Goal: Task Accomplishment & Management: Complete application form

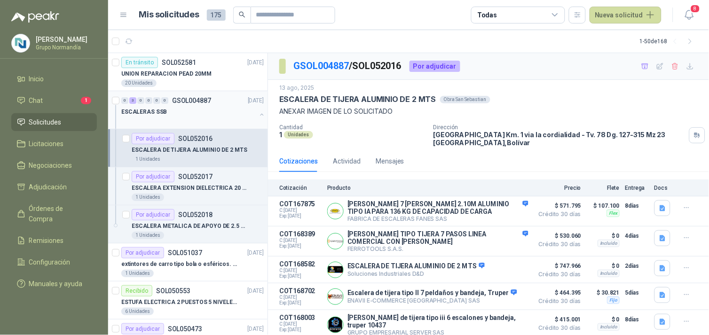
click at [258, 115] on button "button" at bounding box center [262, 115] width 8 height 8
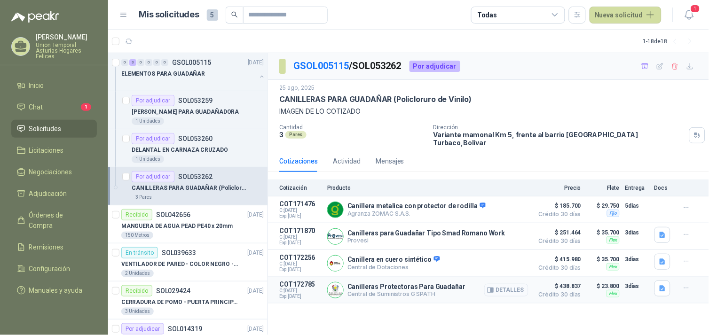
click at [517, 284] on button "Detalles" at bounding box center [507, 290] width 44 height 13
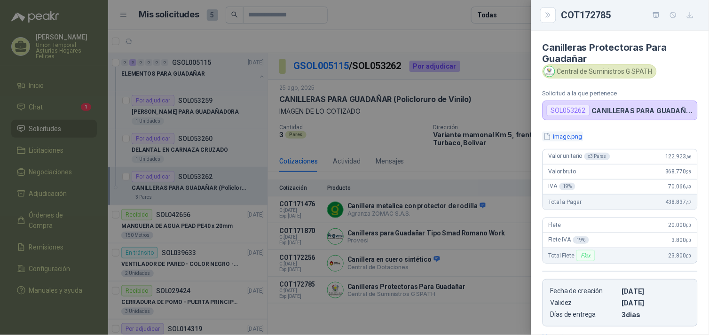
click at [564, 135] on button "image.png" at bounding box center [563, 137] width 41 height 10
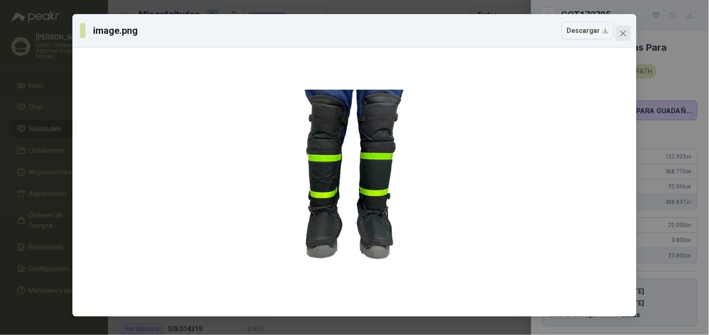
click at [624, 31] on icon "close" at bounding box center [624, 34] width 8 height 8
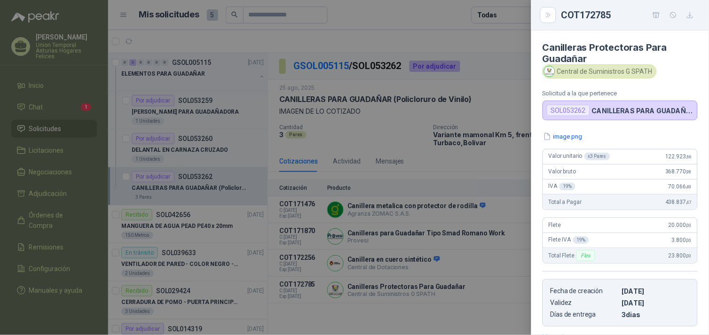
click at [454, 305] on div at bounding box center [354, 167] width 709 height 335
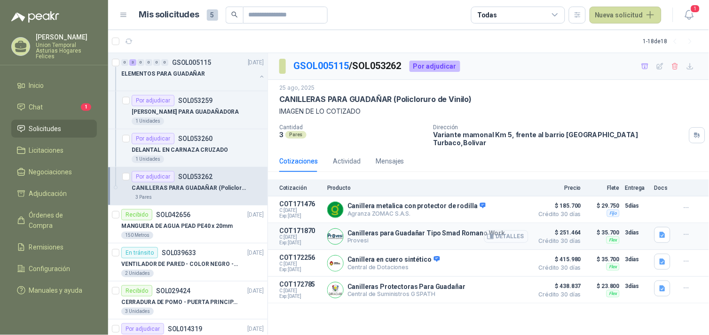
click at [516, 234] on button "Detalles" at bounding box center [507, 237] width 44 height 13
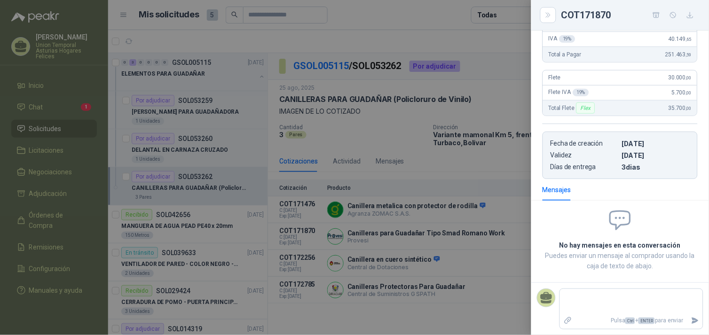
scroll to position [0, 0]
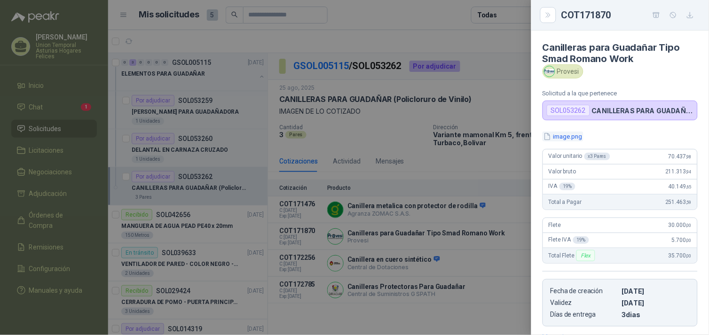
click at [578, 137] on button "image.png" at bounding box center [563, 137] width 41 height 10
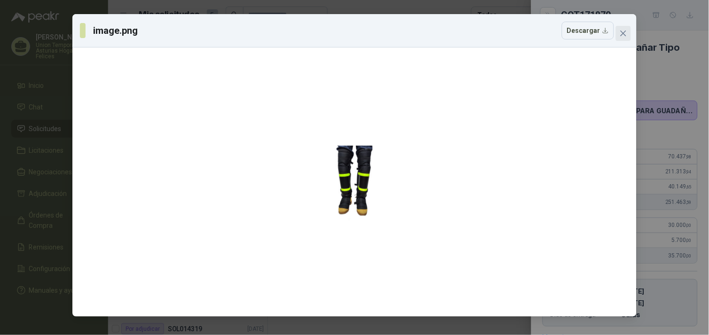
click at [626, 29] on button "Close" at bounding box center [623, 33] width 15 height 15
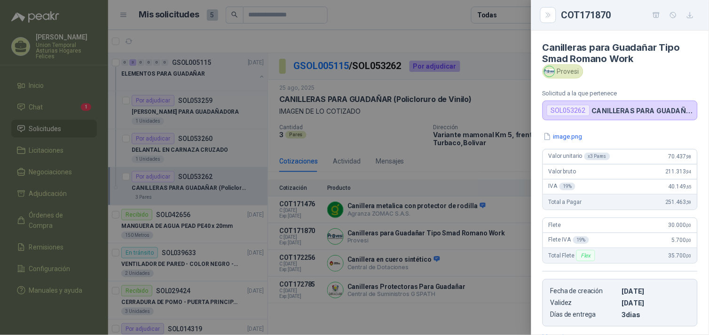
click at [464, 297] on div at bounding box center [354, 167] width 709 height 335
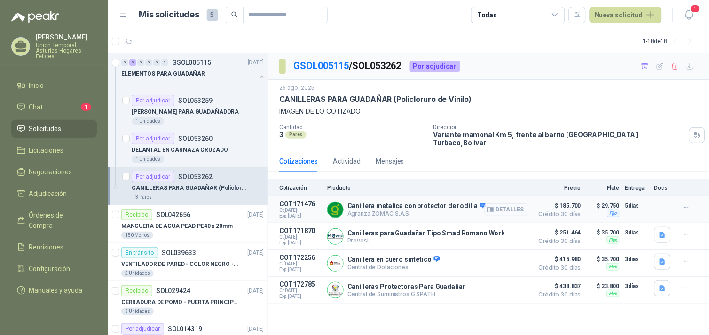
click at [519, 204] on button "Detalles" at bounding box center [507, 210] width 44 height 13
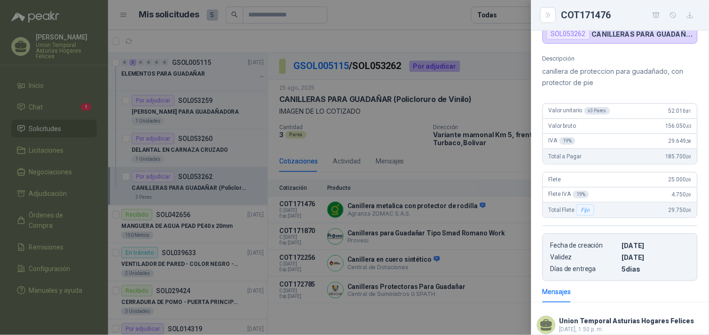
scroll to position [157, 0]
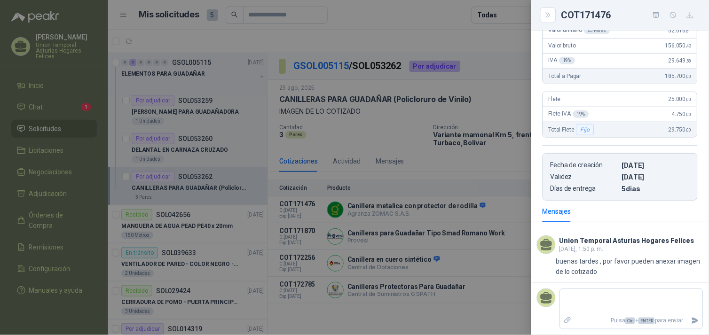
click at [478, 307] on div at bounding box center [354, 167] width 709 height 335
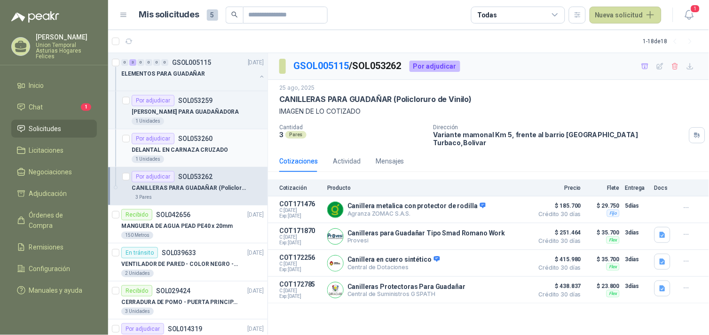
click at [205, 142] on div "Por adjudicar SOL053260" at bounding box center [172, 138] width 81 height 11
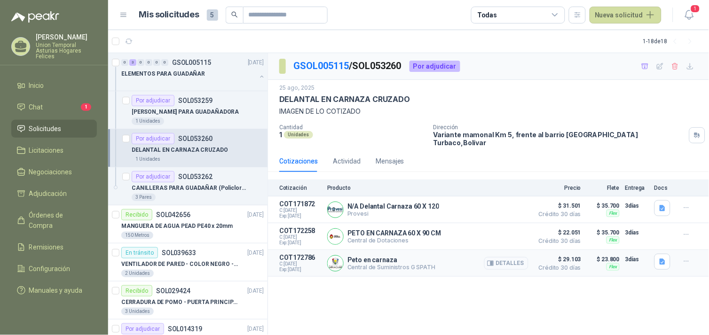
click at [508, 257] on button "Detalles" at bounding box center [507, 263] width 44 height 13
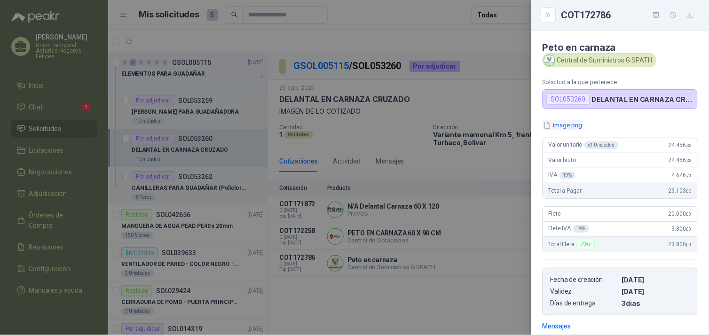
click at [579, 125] on button "image.png" at bounding box center [563, 125] width 41 height 10
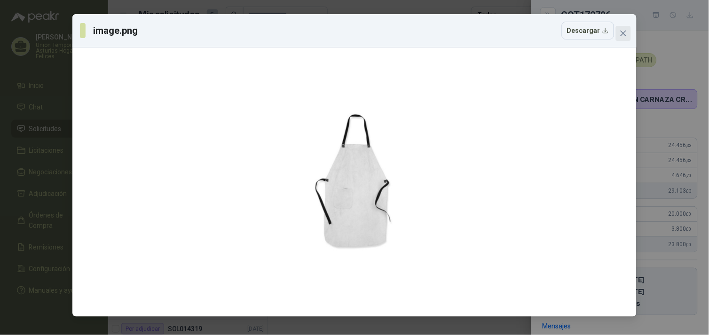
click at [624, 31] on icon "close" at bounding box center [624, 34] width 8 height 8
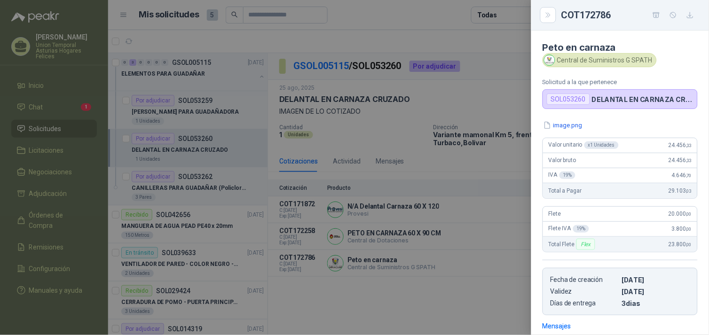
click at [461, 294] on div at bounding box center [354, 167] width 709 height 335
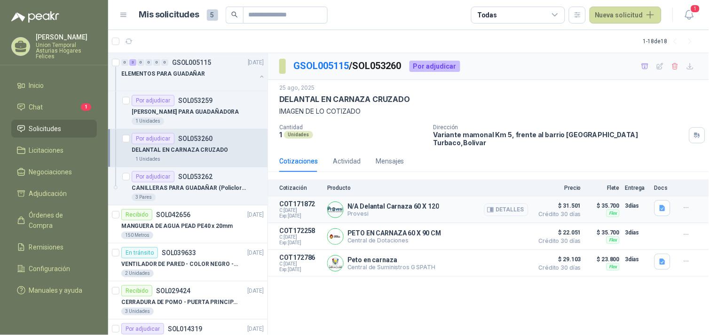
click at [509, 204] on button "Detalles" at bounding box center [507, 210] width 44 height 13
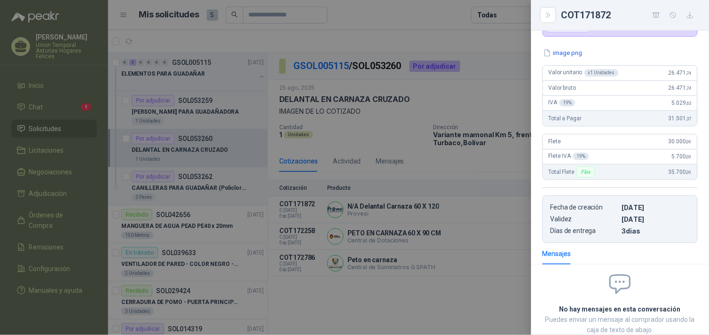
scroll to position [0, 0]
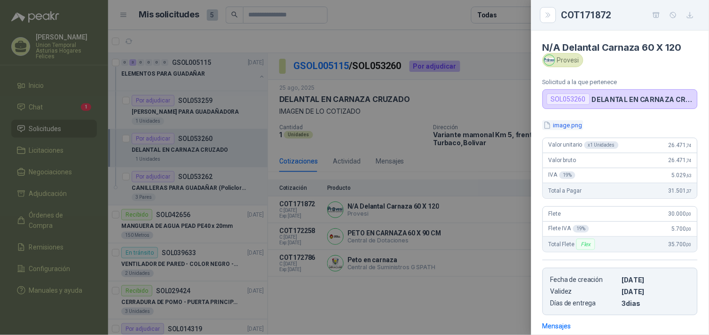
click at [578, 123] on button "image.png" at bounding box center [563, 125] width 41 height 10
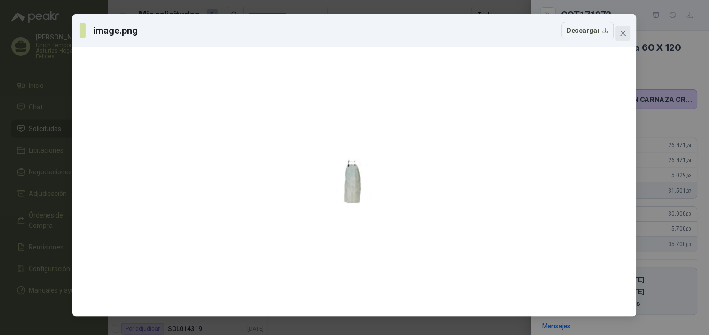
click at [627, 31] on icon "close" at bounding box center [624, 34] width 8 height 8
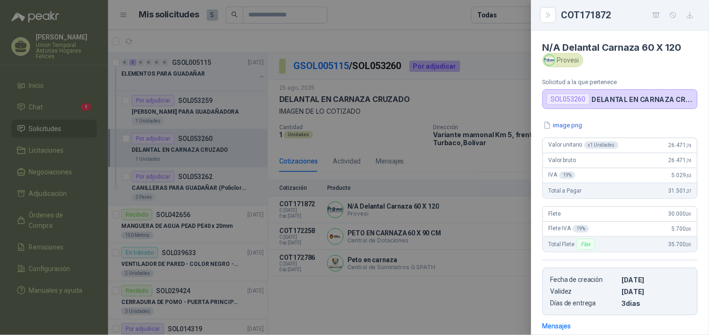
click at [424, 292] on div at bounding box center [354, 167] width 709 height 335
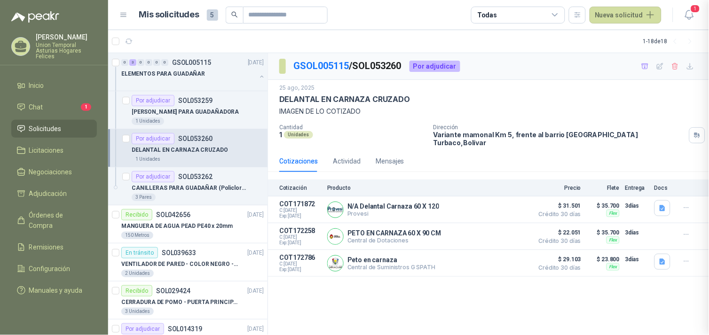
scroll to position [137, 0]
click at [203, 115] on p "ARNES PARA GUADAÑADORA" at bounding box center [185, 112] width 107 height 9
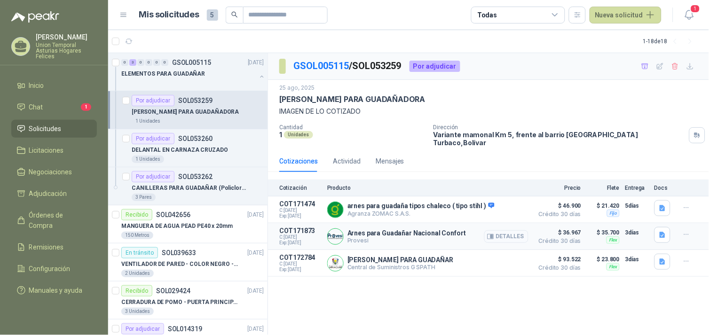
click at [509, 231] on button "Detalles" at bounding box center [507, 237] width 44 height 13
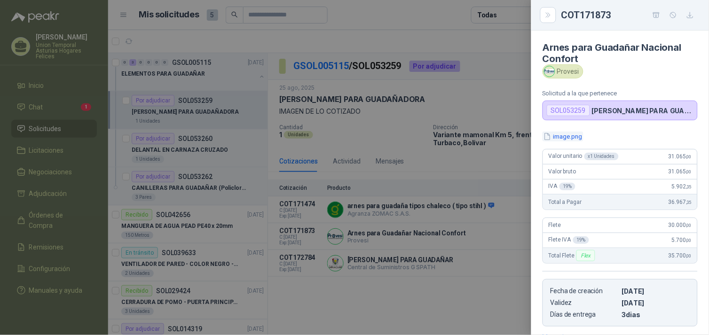
click at [579, 134] on button "image.png" at bounding box center [563, 137] width 41 height 10
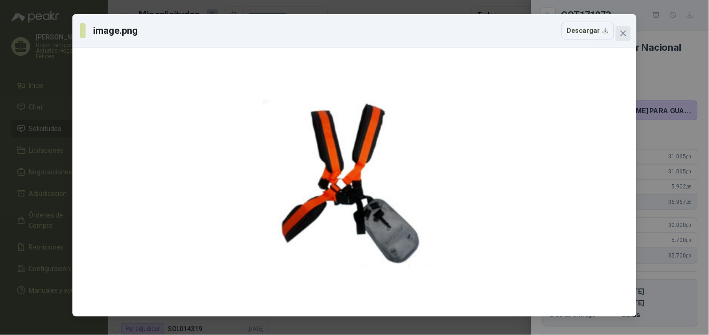
click at [620, 33] on icon "close" at bounding box center [624, 34] width 8 height 8
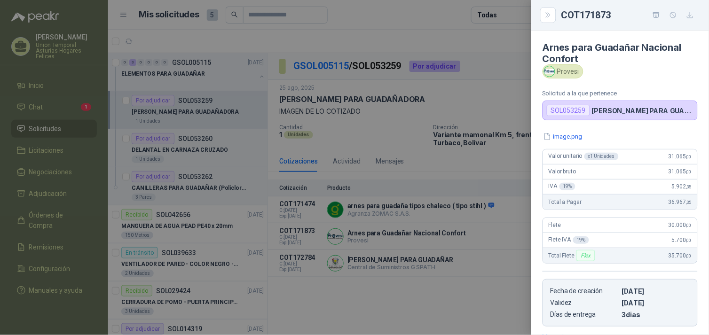
click at [429, 297] on div at bounding box center [354, 167] width 709 height 335
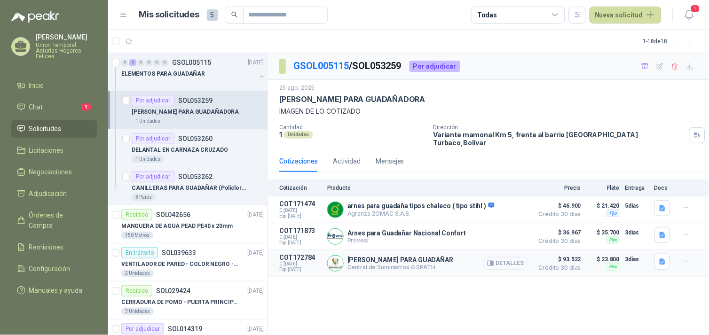
click at [512, 257] on button "Detalles" at bounding box center [507, 263] width 44 height 13
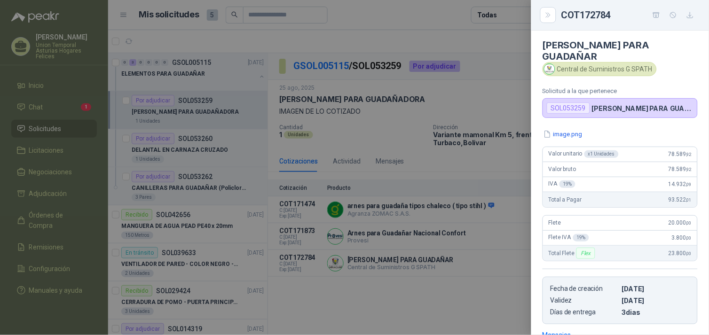
scroll to position [0, 0]
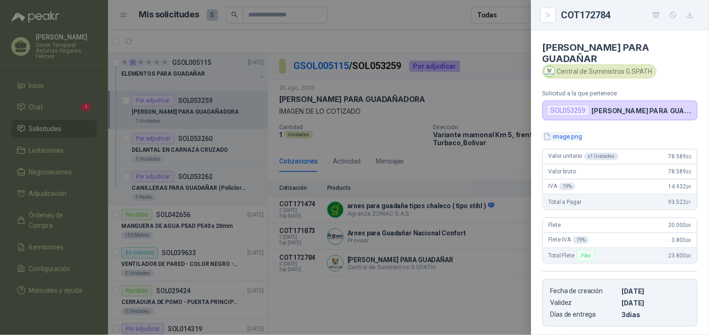
click at [575, 132] on button "image.png" at bounding box center [563, 137] width 41 height 10
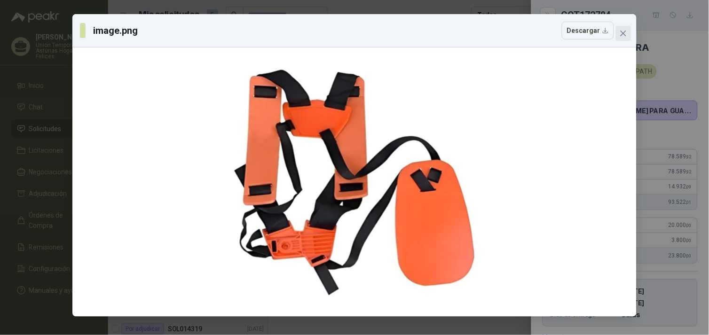
click at [620, 32] on icon "close" at bounding box center [624, 34] width 8 height 8
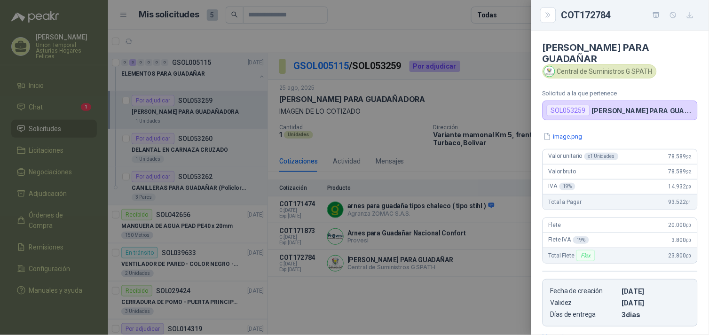
click at [389, 202] on div at bounding box center [354, 167] width 709 height 335
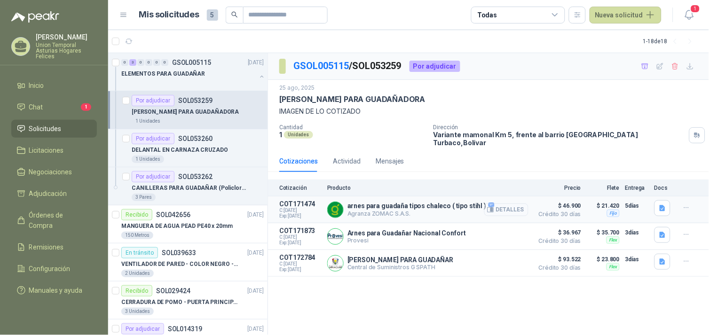
click at [502, 204] on button "Detalles" at bounding box center [507, 210] width 44 height 13
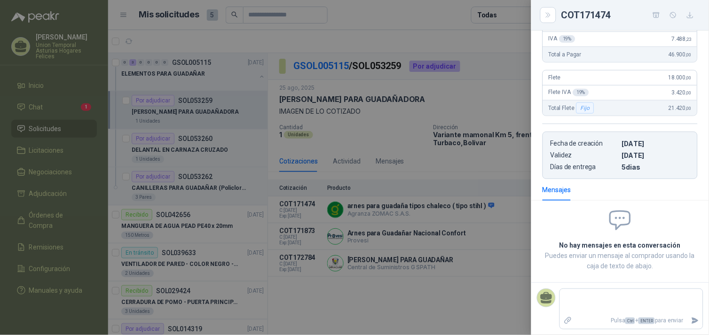
scroll to position [0, 0]
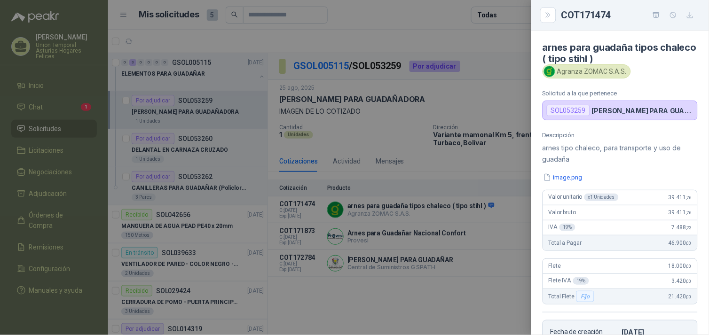
click at [564, 171] on div "Descripción arnes tipo chaleco, para transporte y uso de guadaña image.png Valo…" at bounding box center [621, 250] width 178 height 236
click at [565, 180] on button "image.png" at bounding box center [563, 178] width 41 height 10
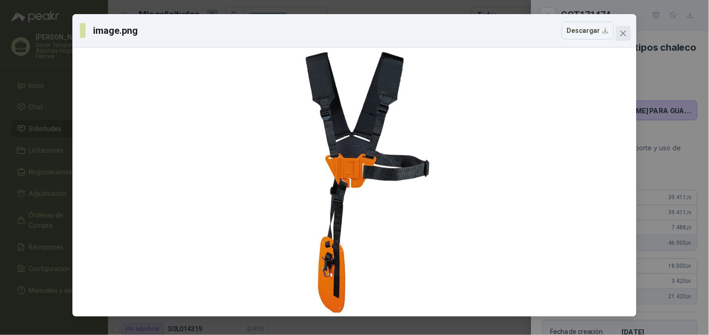
click at [627, 37] on icon "close" at bounding box center [624, 34] width 8 height 8
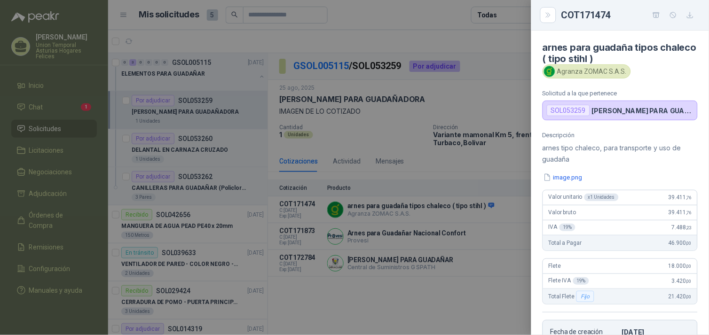
click at [467, 302] on div at bounding box center [354, 167] width 709 height 335
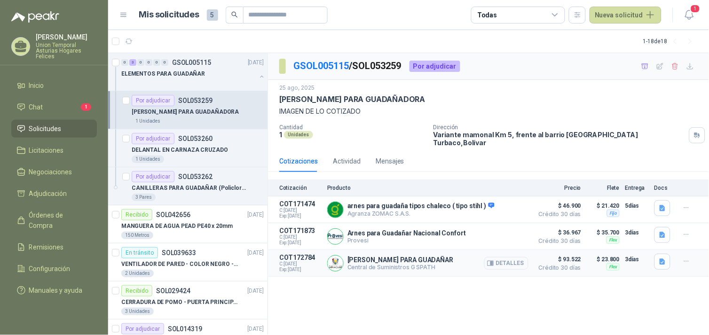
click at [511, 257] on button "Detalles" at bounding box center [507, 263] width 44 height 13
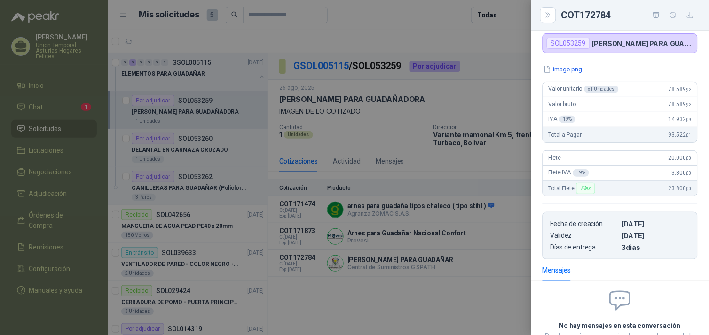
scroll to position [0, 0]
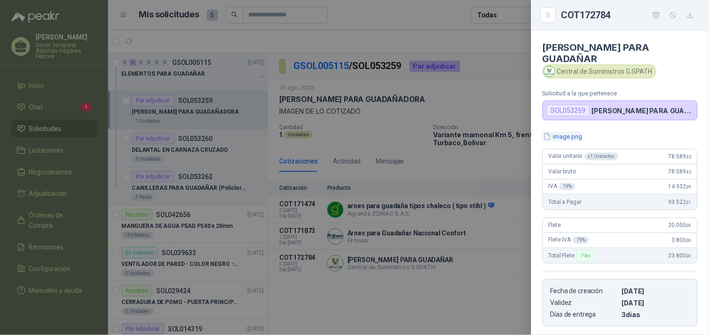
click at [573, 132] on button "image.png" at bounding box center [563, 137] width 41 height 10
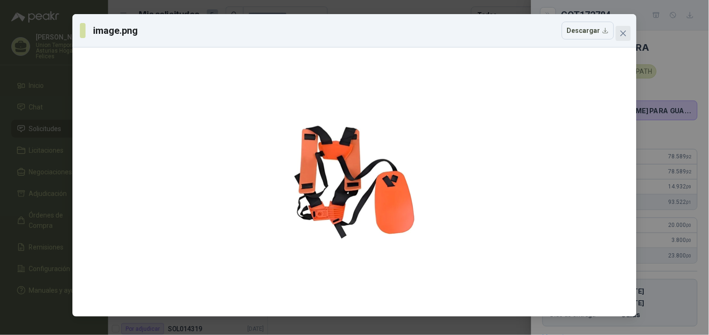
click at [628, 39] on button "Close" at bounding box center [623, 33] width 15 height 15
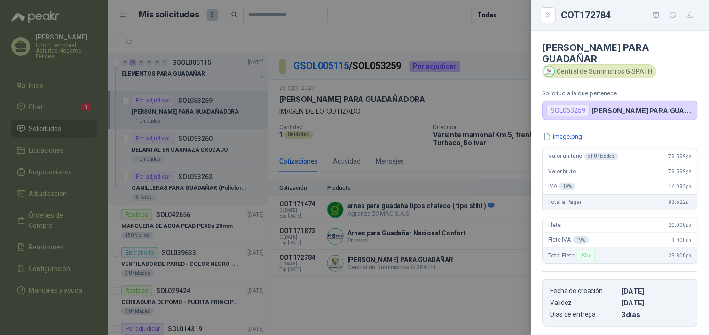
click at [463, 299] on div at bounding box center [354, 167] width 709 height 335
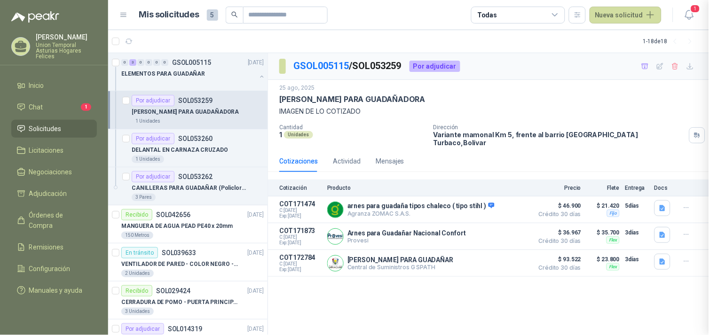
scroll to position [137, 0]
click at [223, 74] on div "ELEMENTOS PARA GUADAÑAR" at bounding box center [188, 73] width 135 height 11
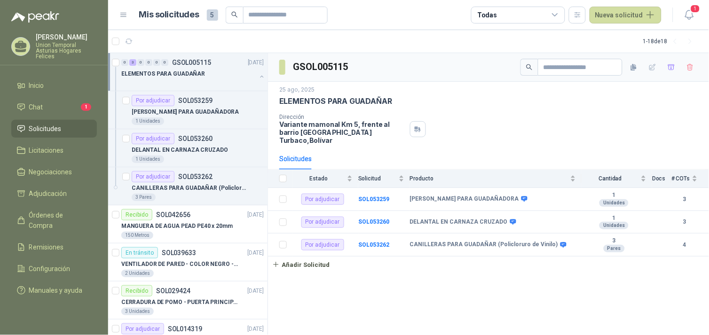
click at [258, 76] on button "button" at bounding box center [262, 77] width 8 height 8
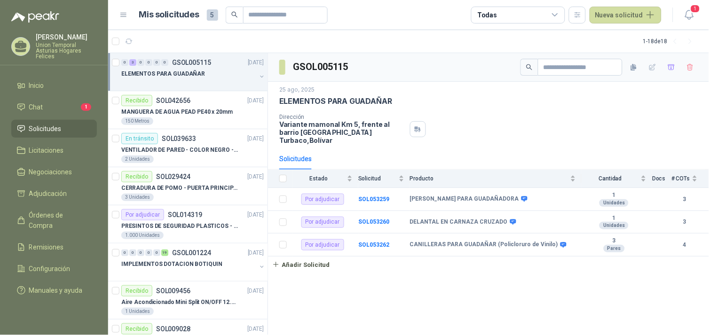
click at [187, 70] on p "ELEMENTOS PARA GUADAÑAR" at bounding box center [163, 74] width 84 height 9
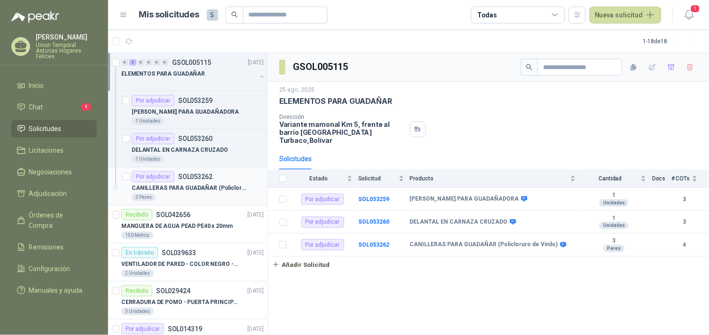
click at [222, 183] on div "CANILLERAS PARA GUADAÑAR (Policloruro de Vinilo)" at bounding box center [198, 188] width 132 height 11
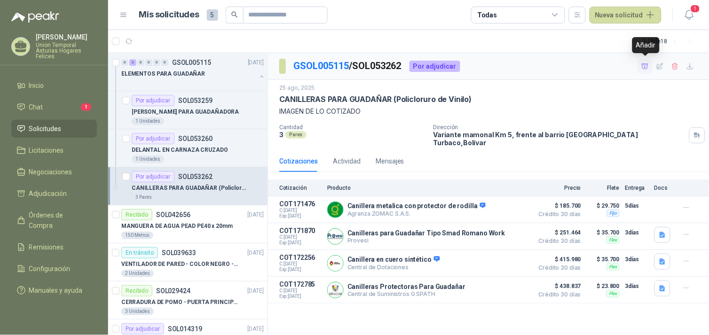
click at [645, 64] on icon "button" at bounding box center [645, 66] width 7 height 5
click at [647, 67] on icon "button" at bounding box center [646, 67] width 6 height 4
click at [660, 69] on icon "button" at bounding box center [661, 67] width 8 height 8
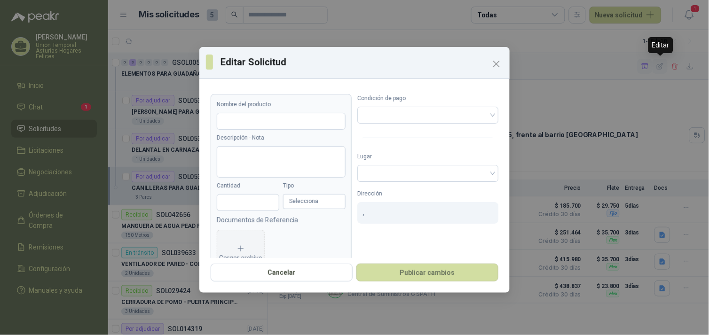
type input "**********"
type textarea "**********"
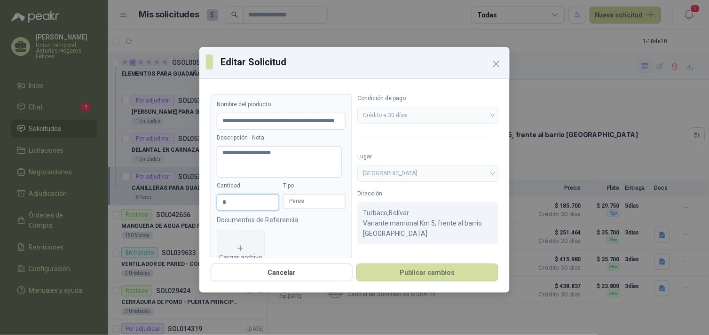
drag, startPoint x: 228, startPoint y: 203, endPoint x: 200, endPoint y: 204, distance: 27.8
click at [200, 204] on div "**********" at bounding box center [354, 170] width 310 height 175
type input "*"
click at [449, 271] on button "Publicar cambios" at bounding box center [428, 273] width 142 height 18
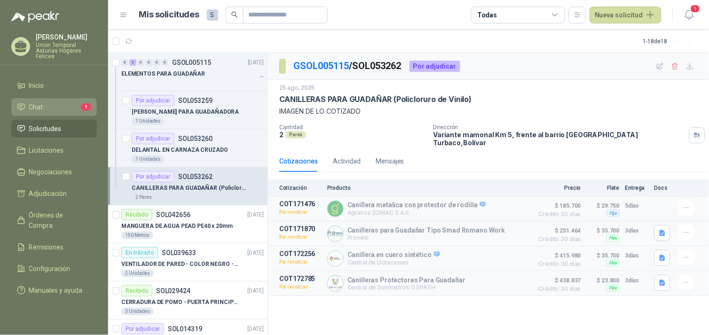
click at [58, 107] on li "Chat 1" at bounding box center [54, 107] width 74 height 10
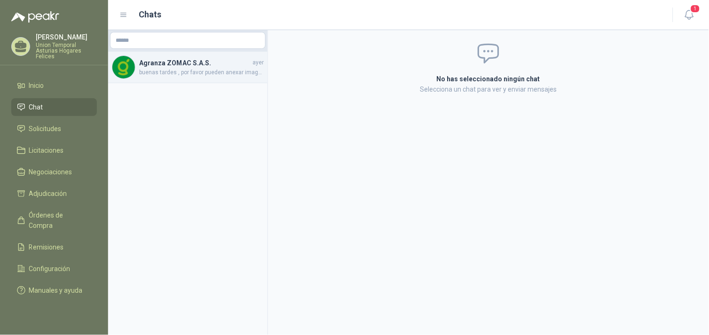
click at [209, 71] on span "buenas tardes , por favor pueden anexar imagen de lo cotizado" at bounding box center [201, 72] width 125 height 9
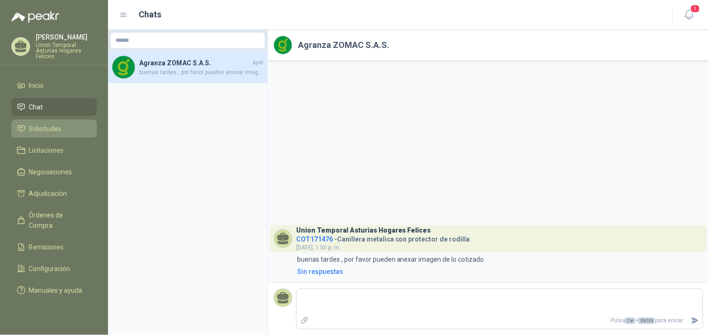
click at [43, 127] on span "Solicitudes" at bounding box center [45, 129] width 32 height 10
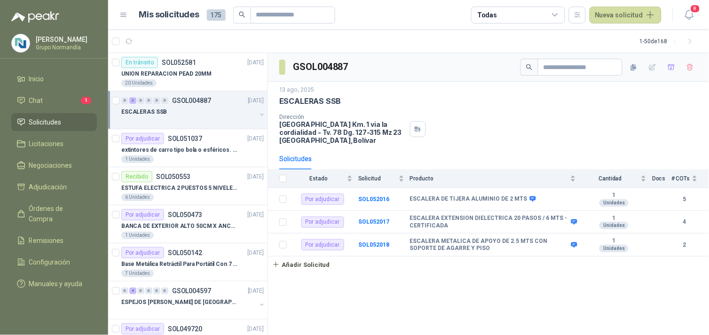
click at [258, 115] on button "button" at bounding box center [262, 115] width 8 height 8
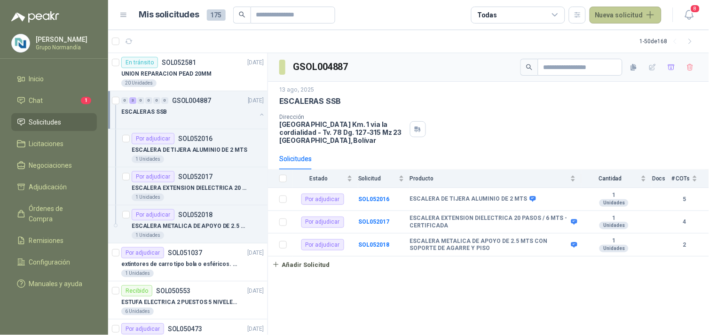
click at [615, 16] on button "Nueva solicitud" at bounding box center [626, 15] width 72 height 17
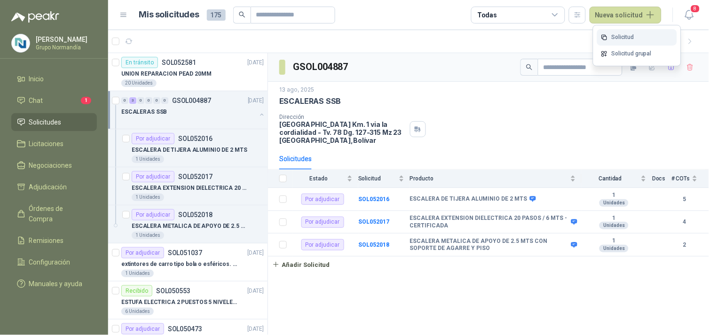
click at [614, 36] on link "Solicitud" at bounding box center [637, 37] width 80 height 16
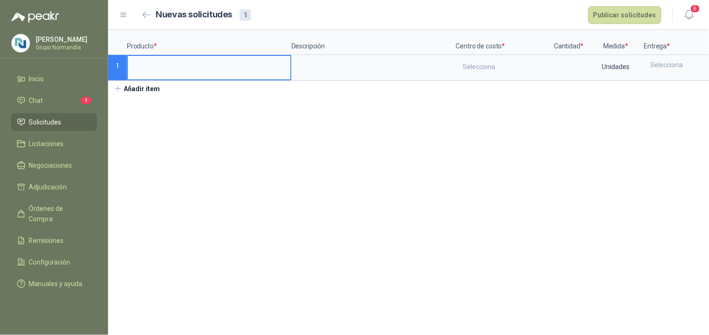
click at [161, 64] on input at bounding box center [209, 65] width 163 height 18
drag, startPoint x: 222, startPoint y: 65, endPoint x: 348, endPoint y: 69, distance: 126.6
click at [348, 69] on div "**********" at bounding box center [408, 55] width 601 height 51
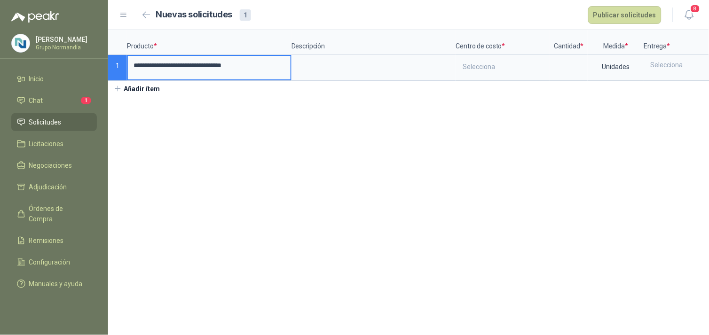
type input "**********"
click at [330, 66] on textarea at bounding box center [374, 67] width 163 height 22
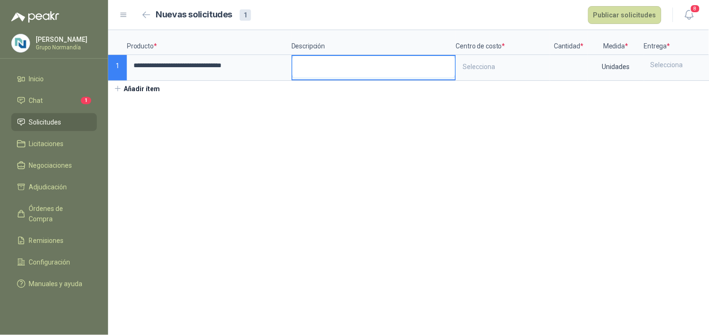
type textarea "*"
type textarea "**"
type textarea "***"
type textarea "****"
type textarea "*****"
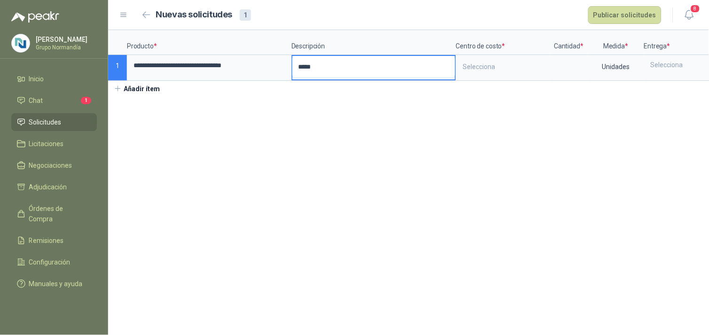
type textarea "******"
type textarea "********"
type textarea "**********"
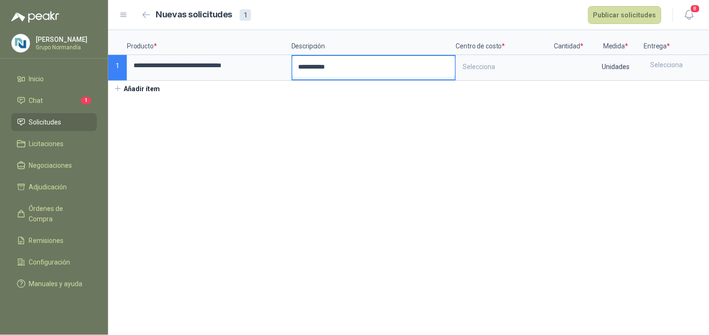
type textarea "**********"
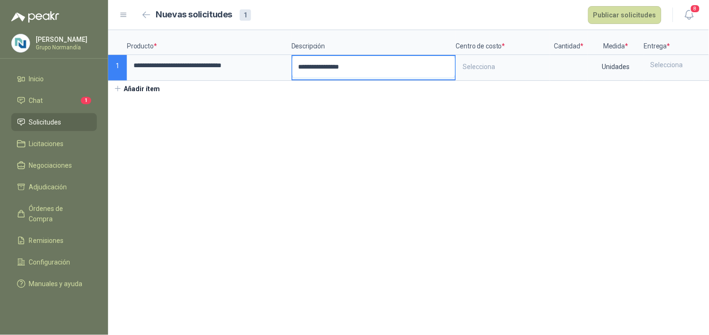
type textarea "**********"
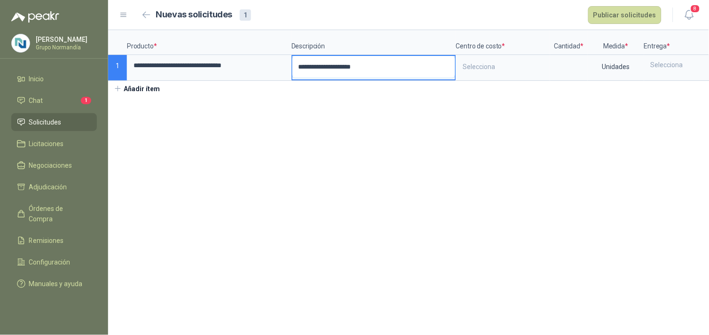
type textarea "**********"
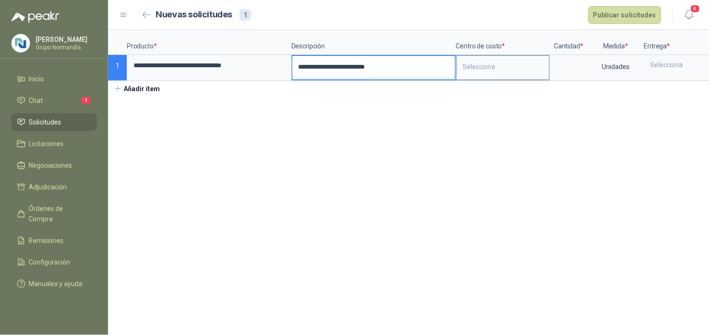
type textarea "**********"
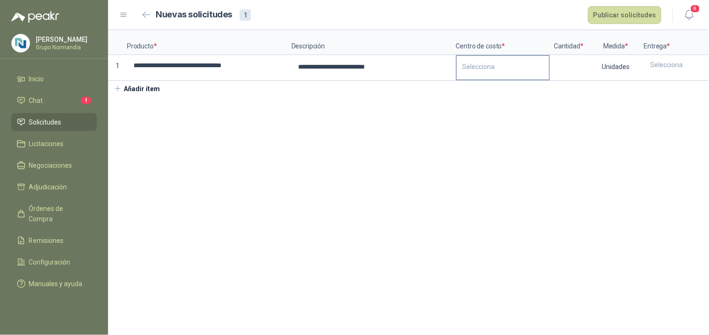
click at [460, 66] on div "Selecciona" at bounding box center [503, 67] width 92 height 22
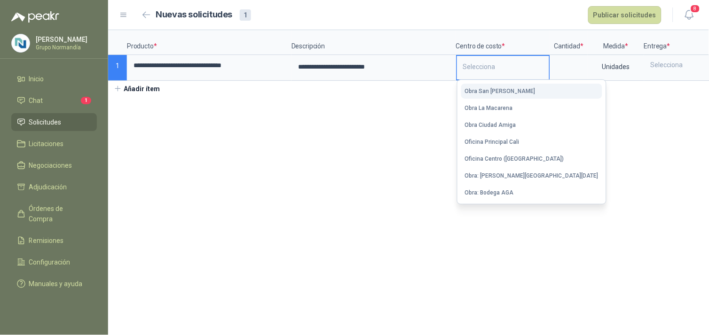
click at [494, 90] on div "Obra San Sebastian" at bounding box center [500, 91] width 71 height 7
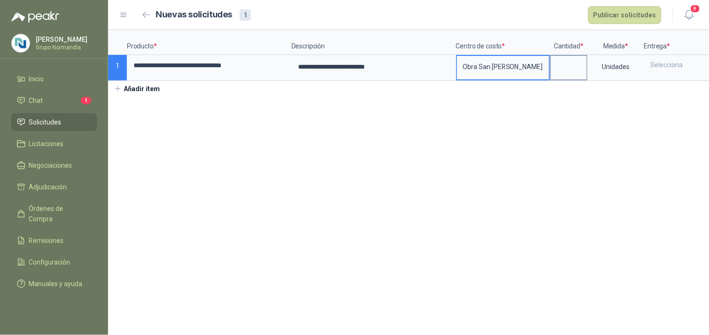
click at [575, 68] on input at bounding box center [569, 65] width 36 height 18
drag, startPoint x: 576, startPoint y: 62, endPoint x: 584, endPoint y: 63, distance: 8.1
click at [584, 63] on input "*" at bounding box center [569, 65] width 36 height 18
type input "*"
click at [675, 71] on div "Selecciona" at bounding box center [679, 65] width 69 height 18
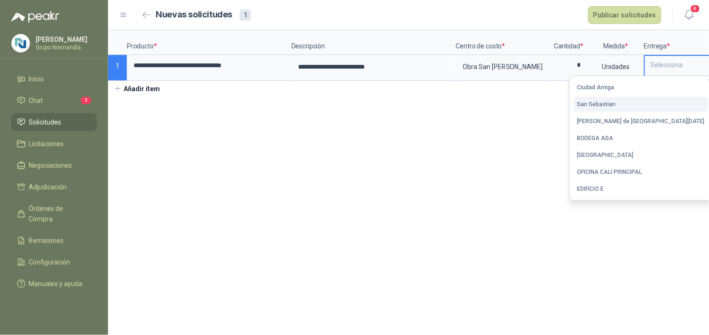
click at [616, 103] on div "San Sebastian" at bounding box center [597, 104] width 39 height 7
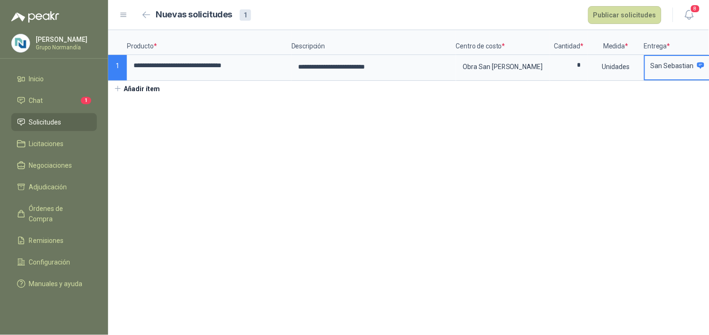
click at [698, 66] on icon at bounding box center [701, 66] width 7 height 7
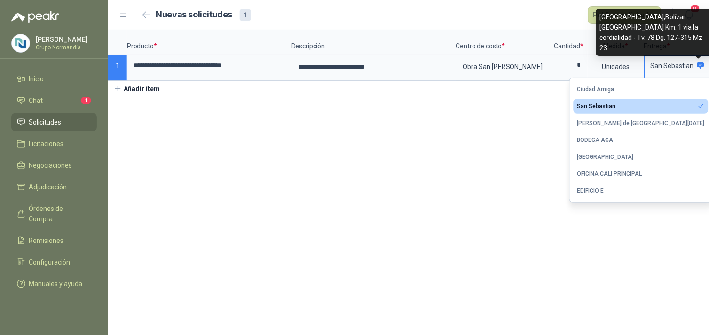
click at [698, 66] on icon at bounding box center [701, 66] width 7 height 7
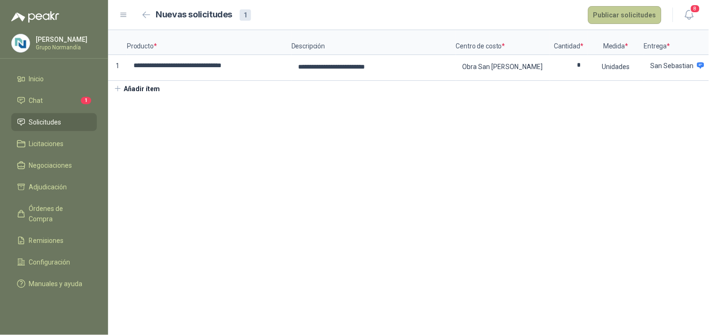
click at [647, 13] on button "Publicar solicitudes" at bounding box center [624, 15] width 73 height 18
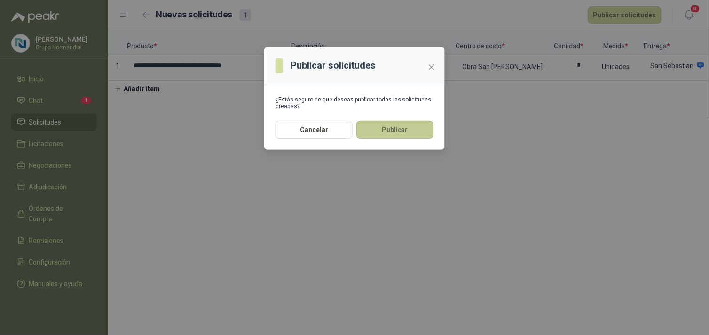
click at [384, 128] on button "Publicar" at bounding box center [395, 130] width 77 height 18
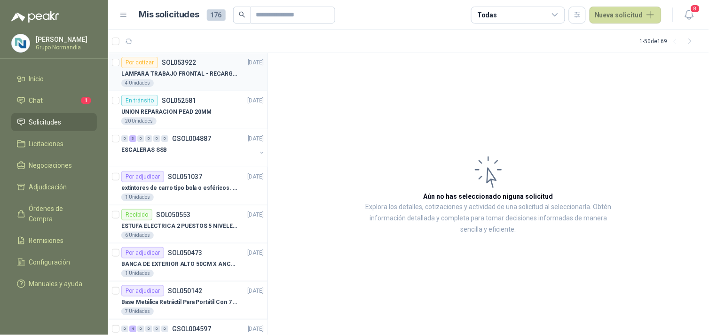
click at [179, 75] on p "LAMPARA TRABAJO FRONTAL - RECARGABLE" at bounding box center [179, 74] width 117 height 9
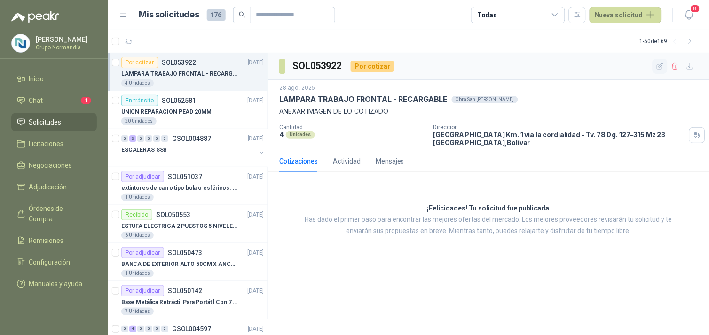
click at [661, 68] on icon "button" at bounding box center [661, 67] width 8 height 8
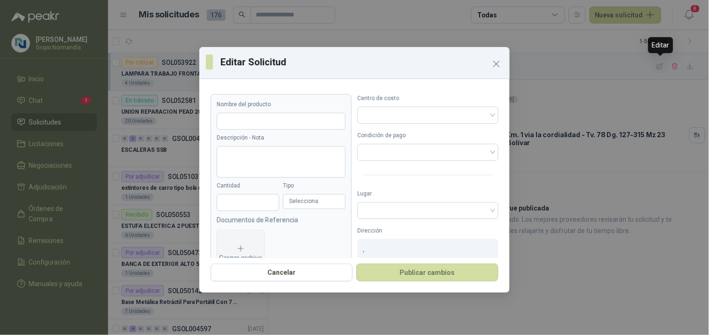
type input "**********"
type textarea "**********"
type input "*"
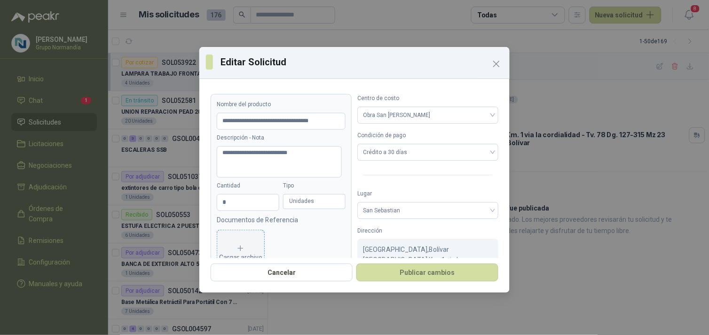
click at [232, 245] on div "Cargar archivo" at bounding box center [240, 254] width 43 height 19
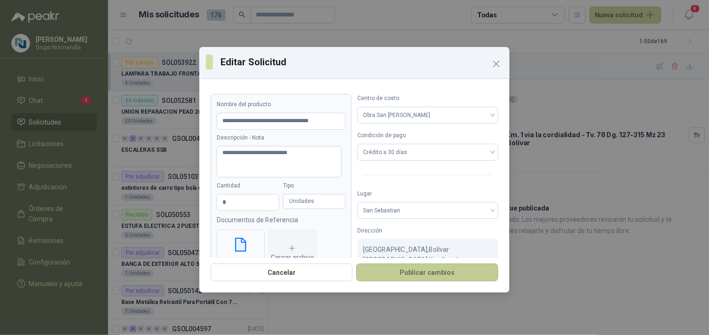
click at [433, 275] on button "Publicar cambios" at bounding box center [428, 273] width 142 height 18
